Goal: Information Seeking & Learning: Understand process/instructions

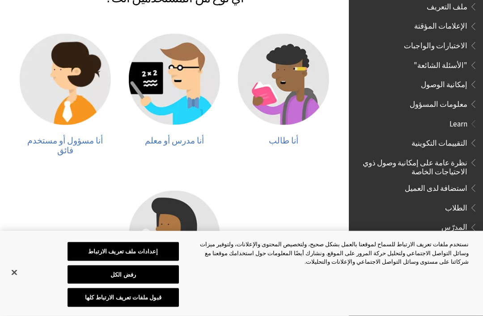
scroll to position [220, 0]
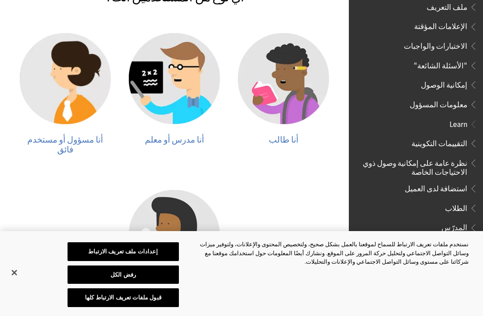
click at [284, 116] on img at bounding box center [283, 78] width 91 height 91
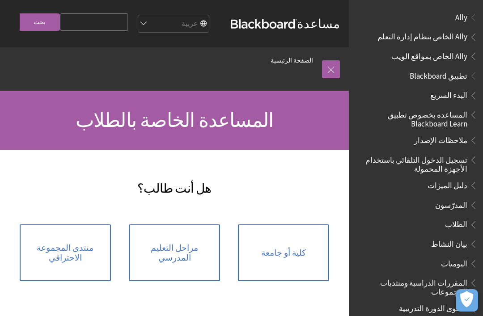
click at [271, 255] on span "كلية أو جامعة" at bounding box center [283, 253] width 45 height 10
click at [285, 262] on link "كلية أو جامعة" at bounding box center [283, 253] width 91 height 57
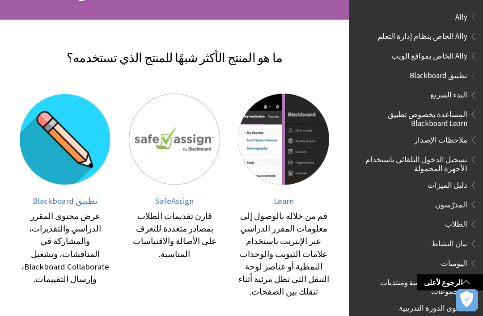
scroll to position [131, 0]
click at [273, 159] on img at bounding box center [283, 138] width 91 height 91
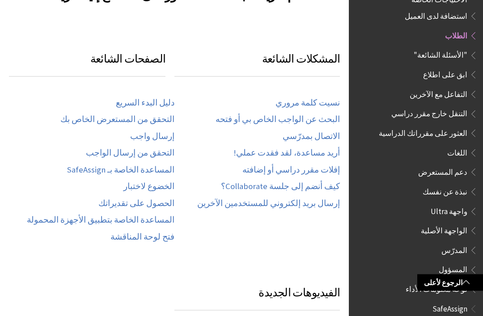
scroll to position [453, 0]
click at [267, 183] on link "كيف أنضم إلى جلسة Collaborate؟" at bounding box center [280, 186] width 119 height 10
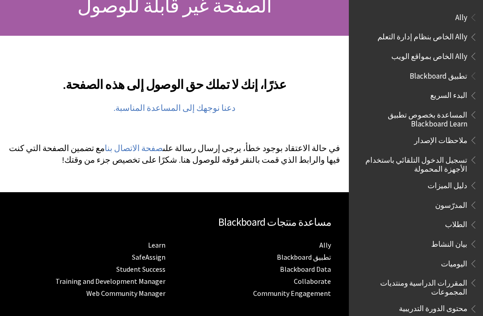
scroll to position [115, 0]
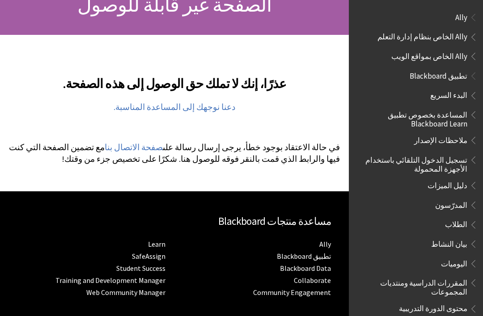
click at [191, 145] on p "في حالة الاعتقاد بوجود خطأ، يرجى إرسال رسالة على صفحة الاتصال بنا مع تضمين الصف…" at bounding box center [174, 153] width 331 height 23
click at [163, 150] on link "صفحة الاتصال بنا" at bounding box center [134, 147] width 58 height 11
